Goal: Task Accomplishment & Management: Use online tool/utility

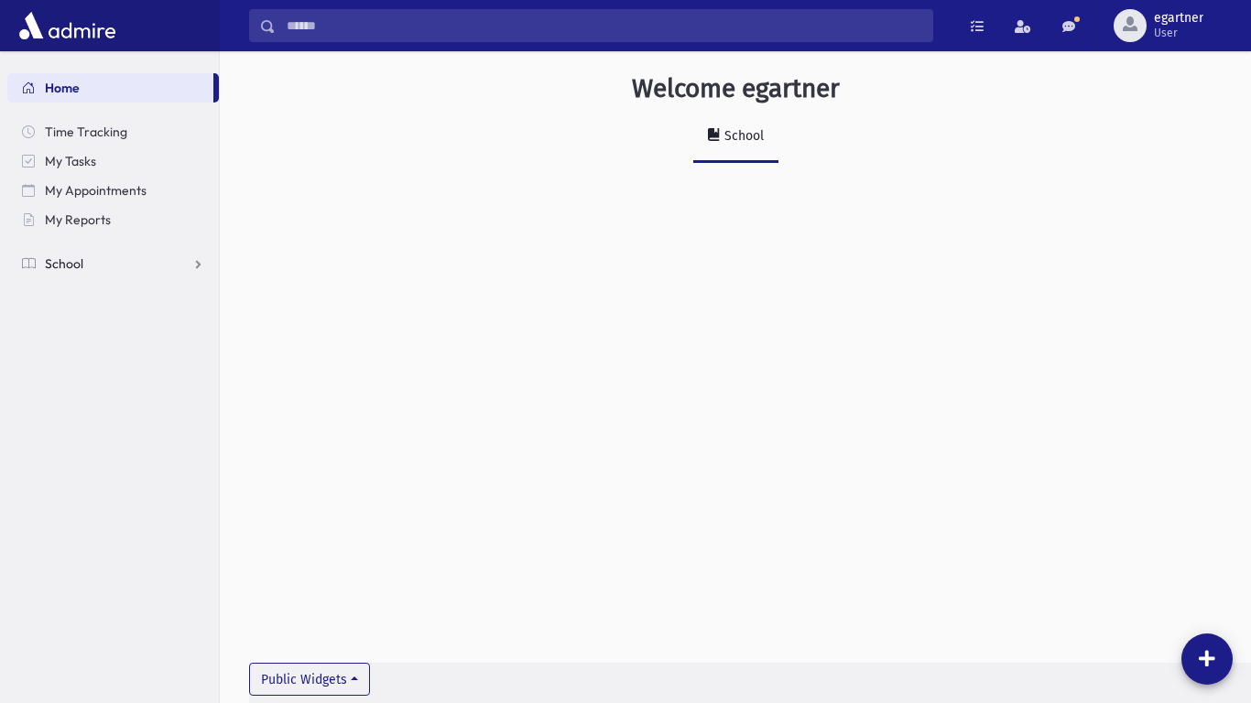
click at [42, 276] on link "School" at bounding box center [113, 263] width 212 height 29
click at [61, 320] on span "Attendance" at bounding box center [89, 322] width 68 height 16
click at [84, 354] on span "Entry" at bounding box center [85, 351] width 31 height 16
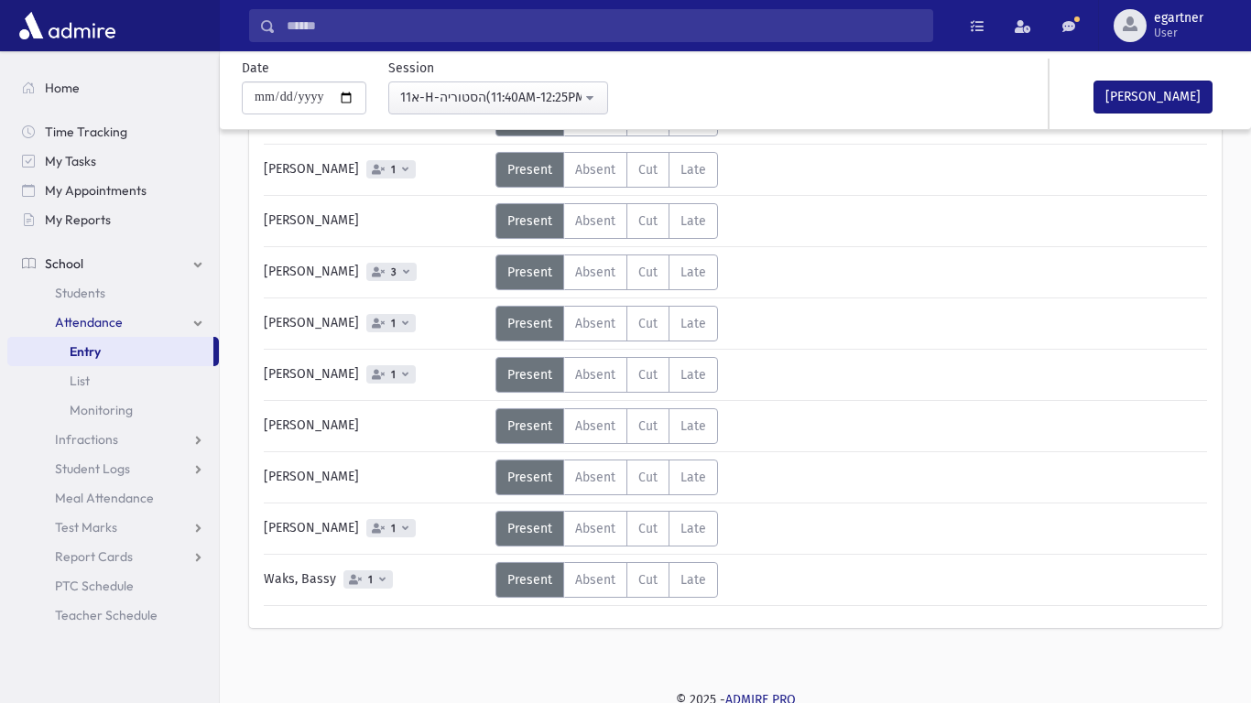
scroll to position [856, 0]
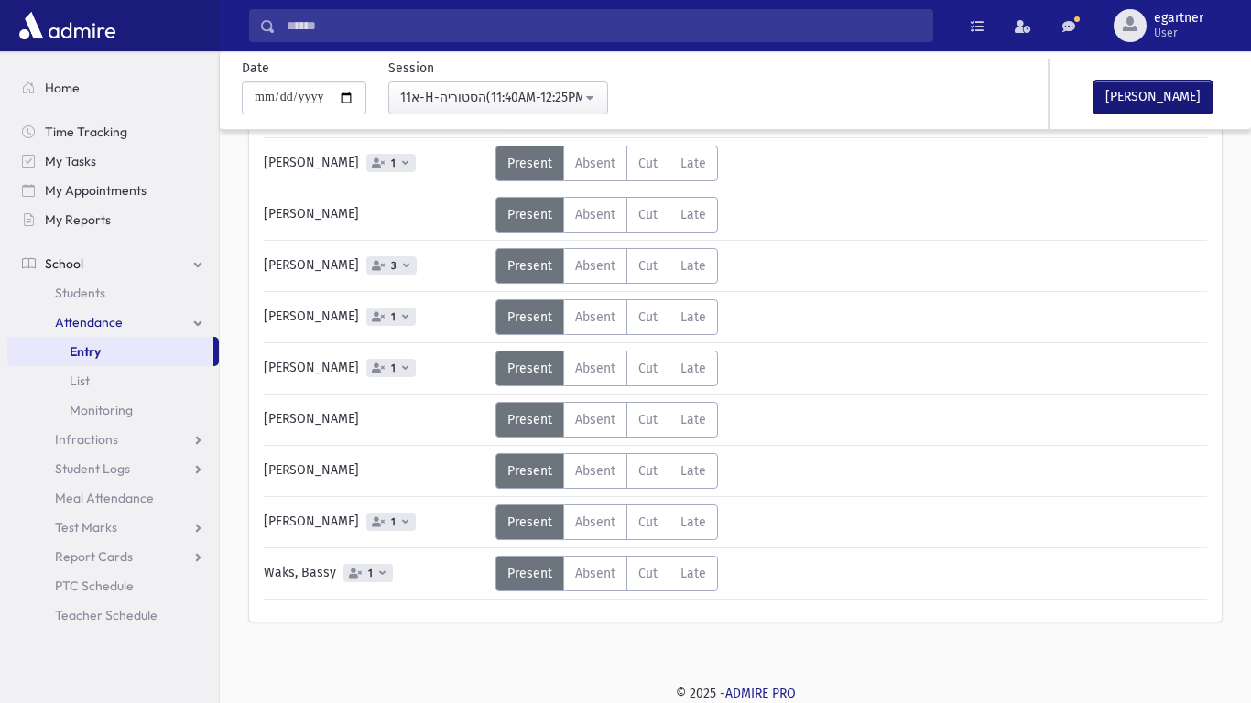
click at [1179, 85] on button "[PERSON_NAME]" at bounding box center [1153, 97] width 119 height 33
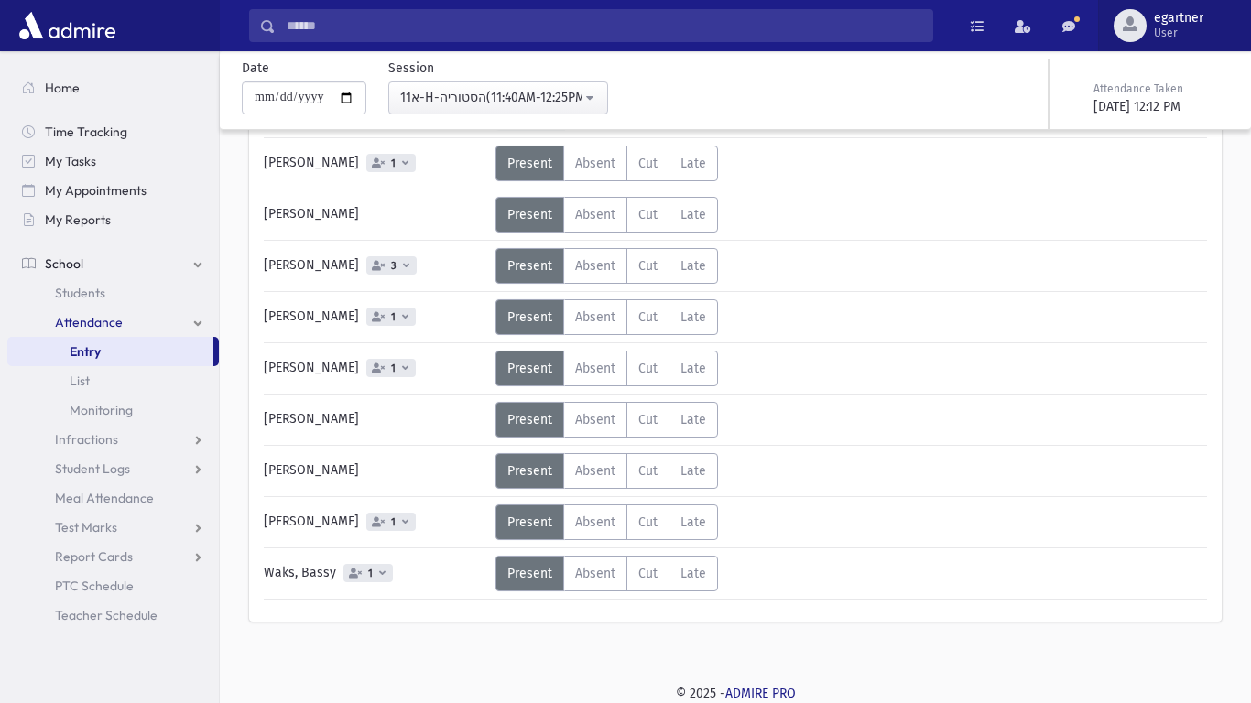
click at [1179, 45] on button "egartner User" at bounding box center [1174, 25] width 153 height 51
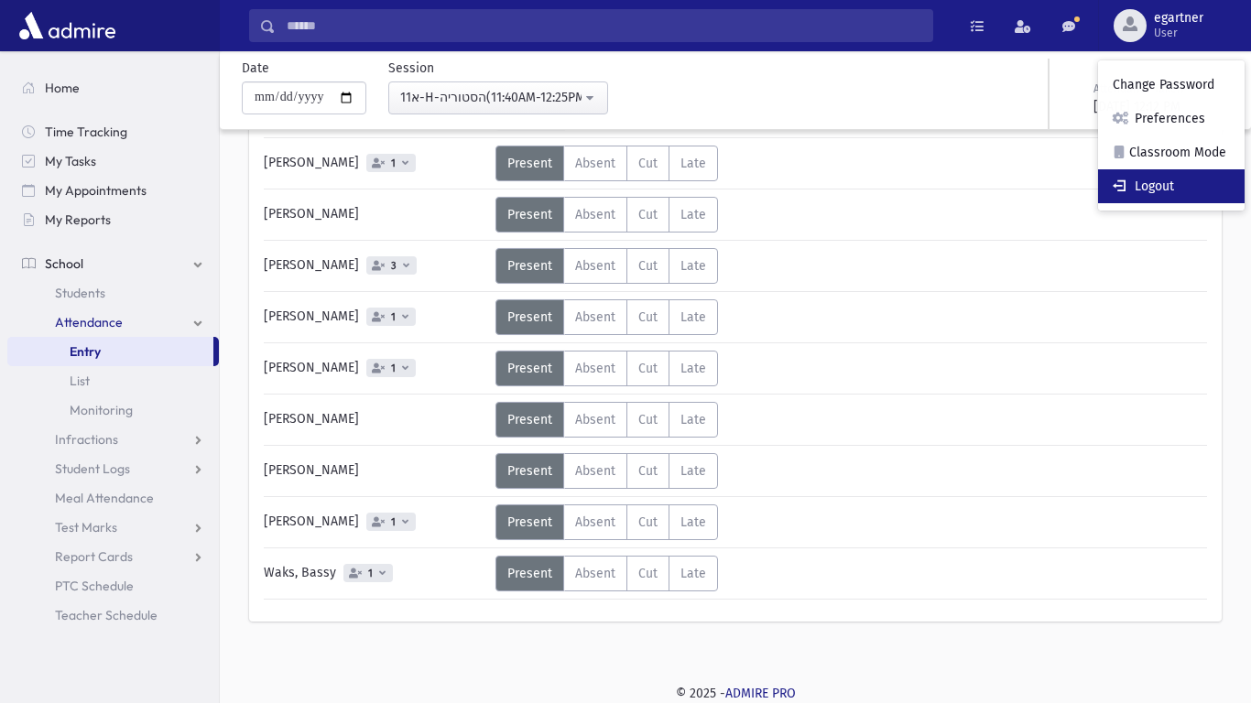
click at [1185, 174] on link "Logout" at bounding box center [1171, 186] width 147 height 34
